Goal: Navigation & Orientation: Find specific page/section

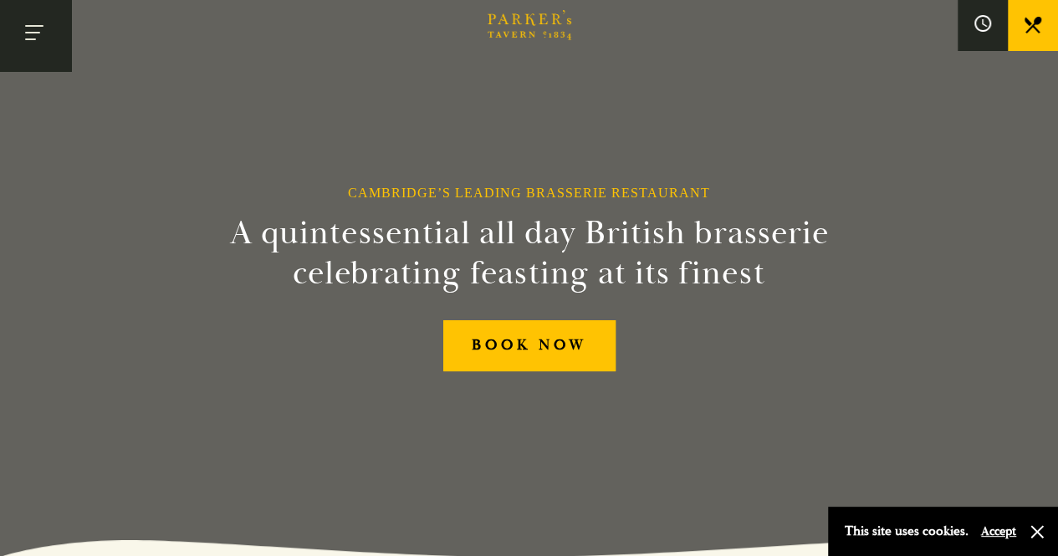
click at [30, 36] on button "Toggle navigation" at bounding box center [35, 35] width 71 height 71
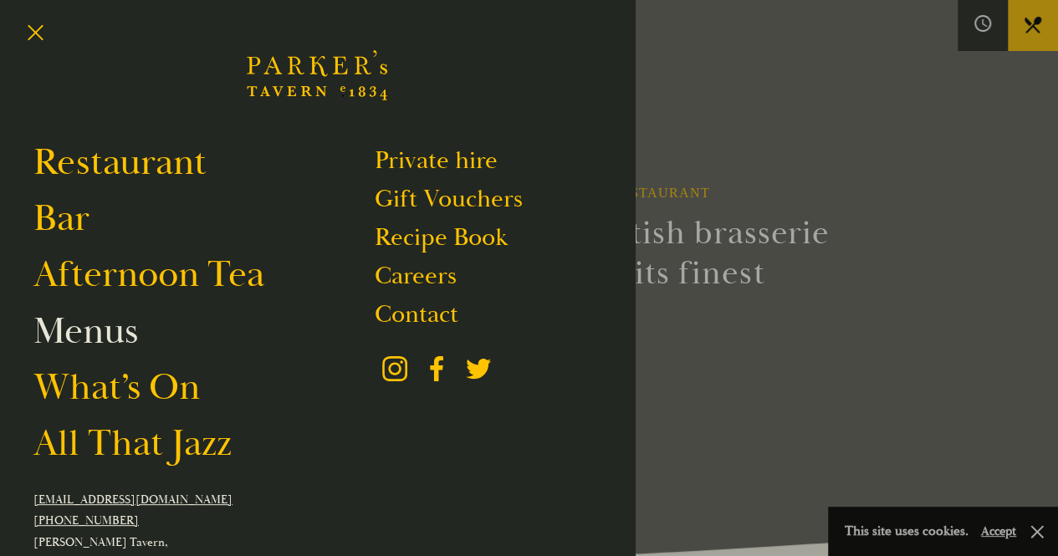
click at [110, 333] on link "Menus" at bounding box center [85, 331] width 105 height 47
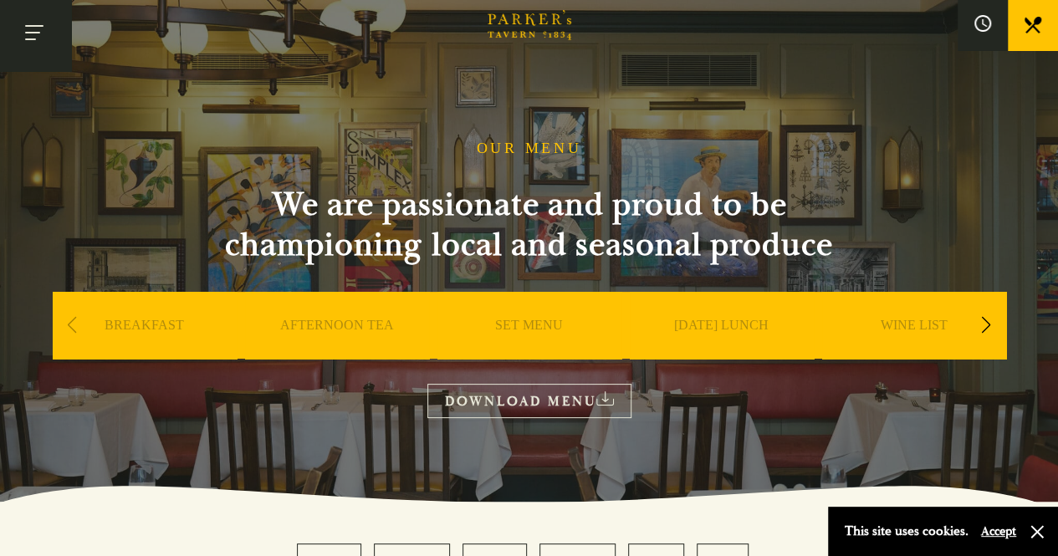
click at [35, 49] on button "Toggle navigation" at bounding box center [35, 35] width 71 height 71
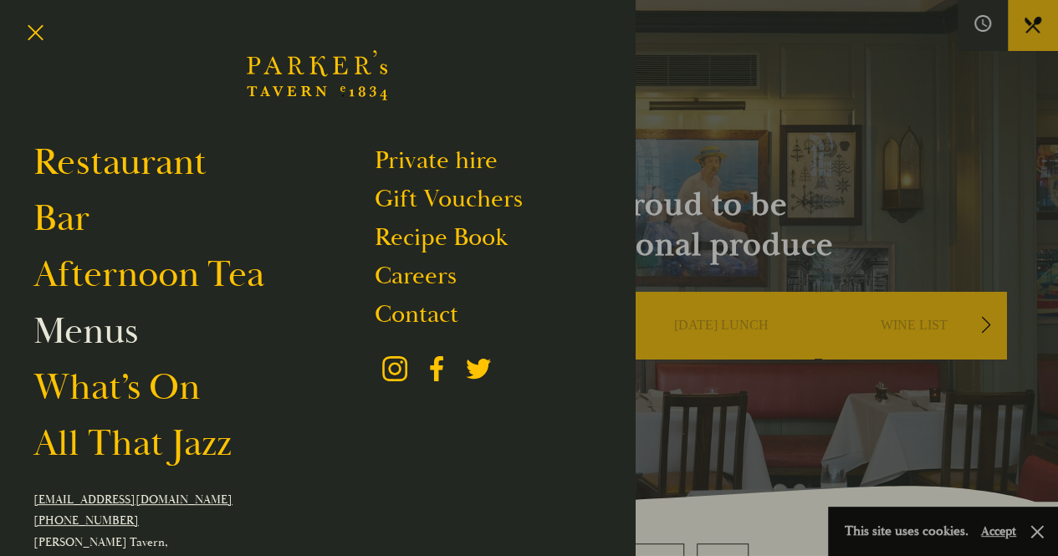
scroll to position [171, 0]
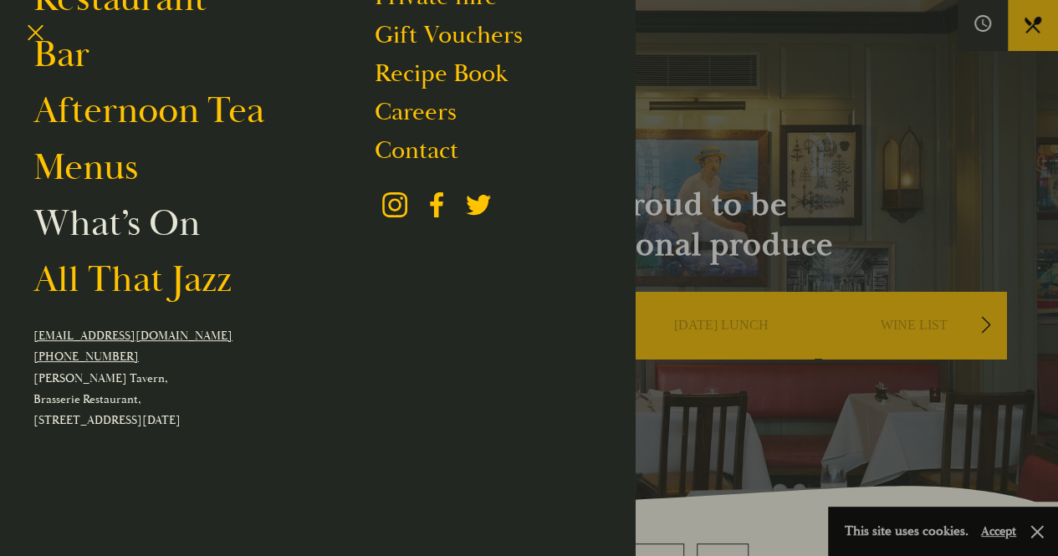
click at [96, 227] on link "What’s On" at bounding box center [116, 223] width 166 height 47
